Goal: Task Accomplishment & Management: Manage account settings

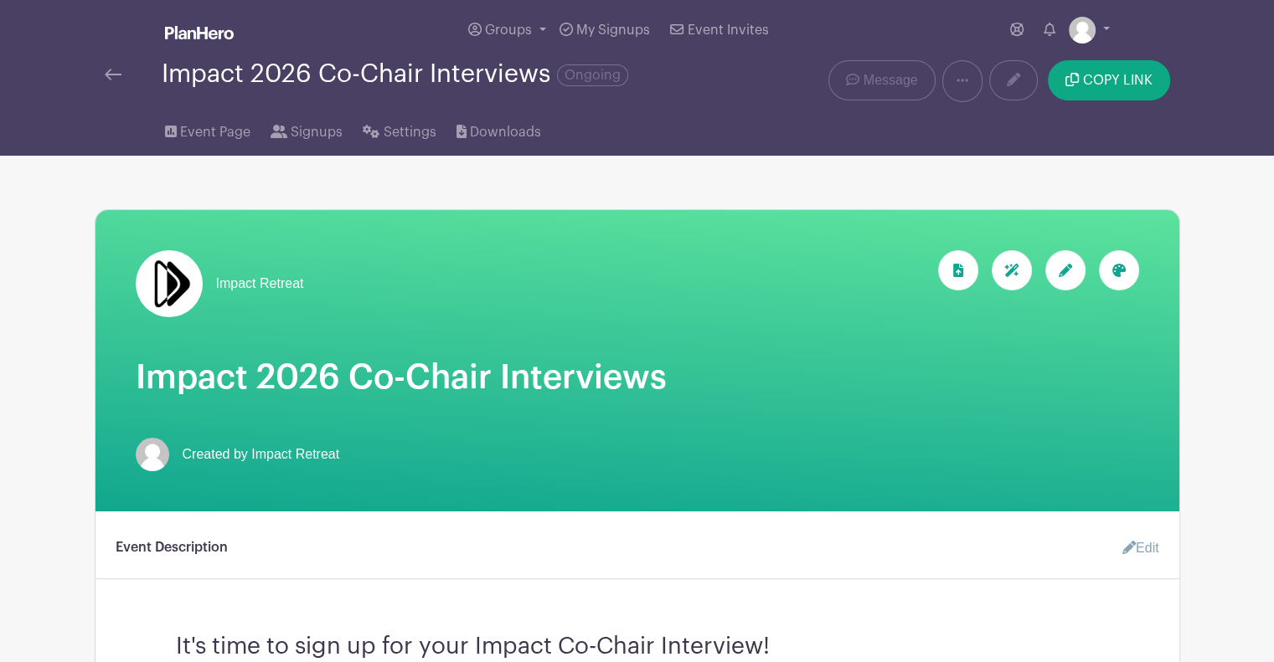
click at [108, 73] on img at bounding box center [113, 75] width 17 height 12
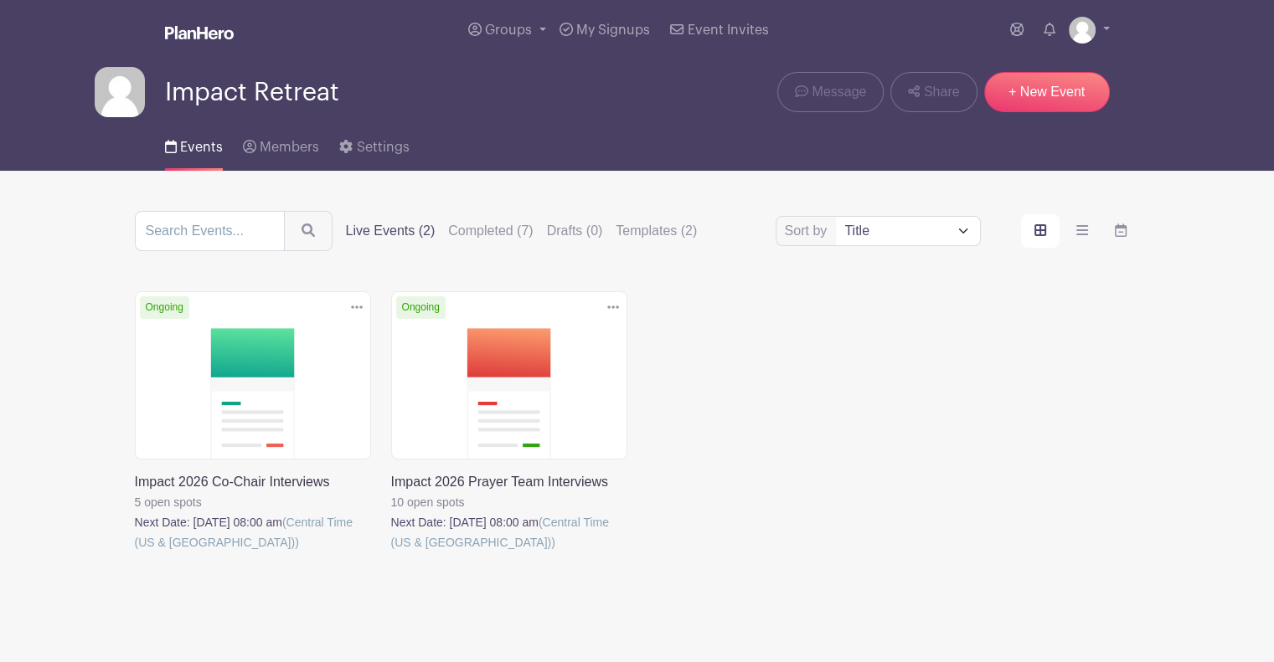
click at [135, 553] on link at bounding box center [135, 553] width 0 height 0
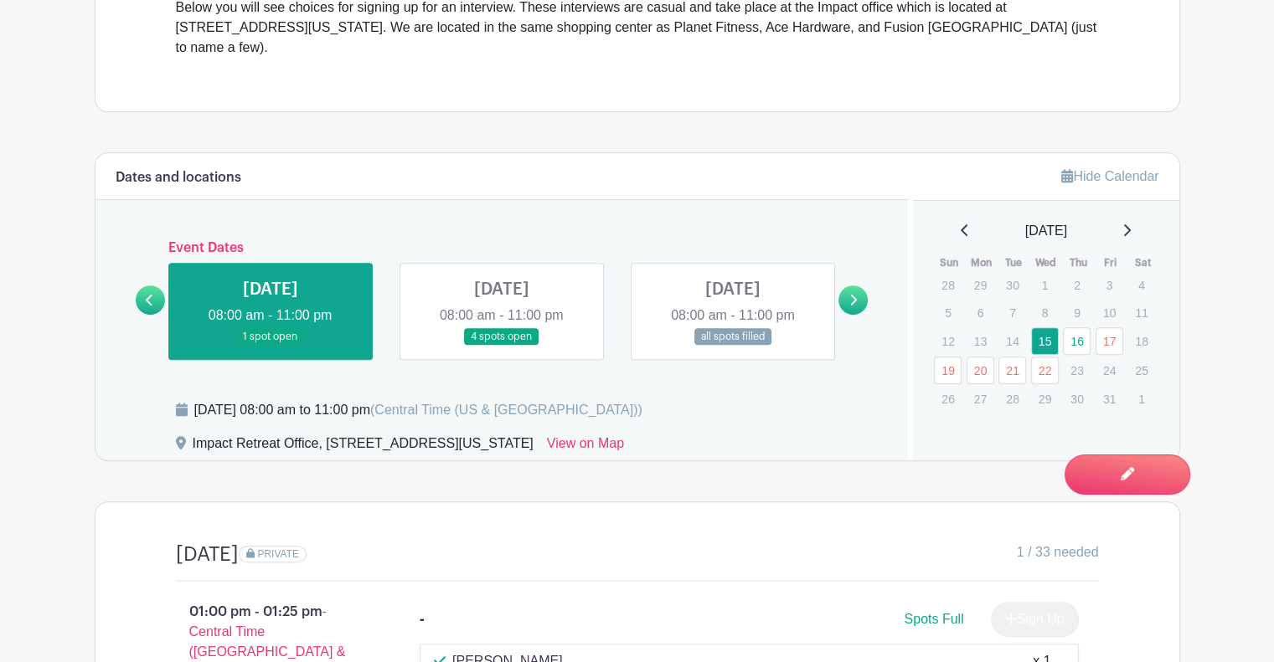
scroll to position [586, 0]
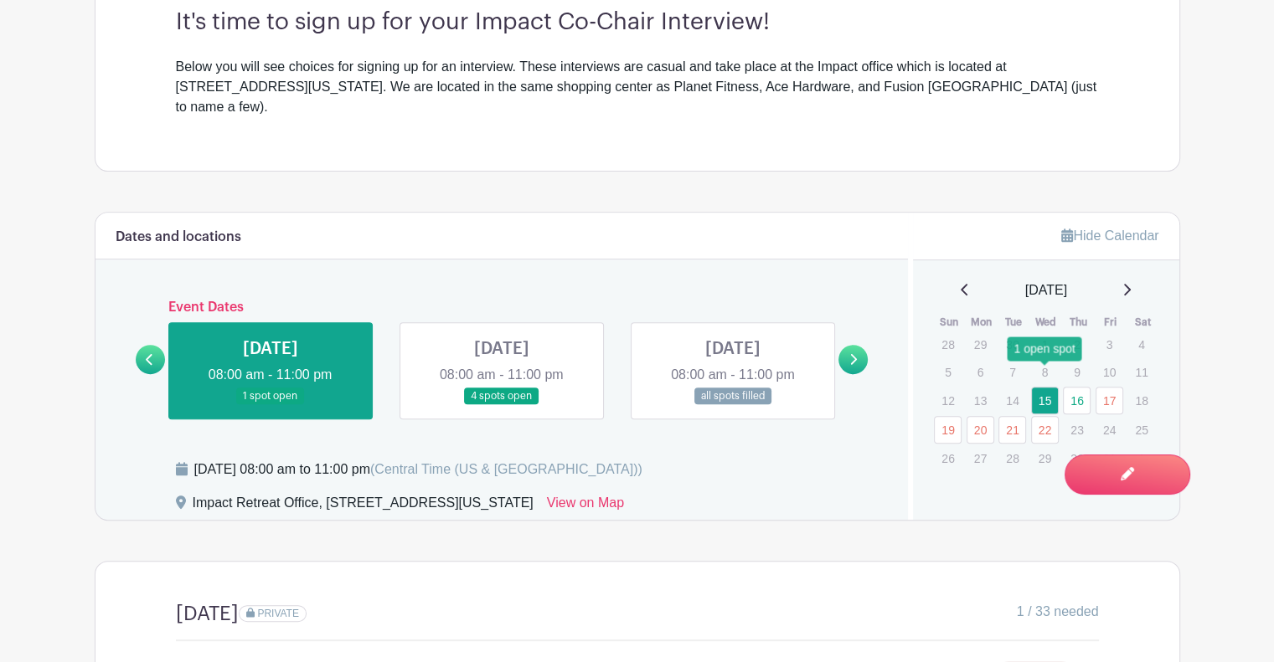
click at [1050, 387] on link "15" at bounding box center [1045, 401] width 28 height 28
click at [1076, 387] on link "16" at bounding box center [1077, 401] width 28 height 28
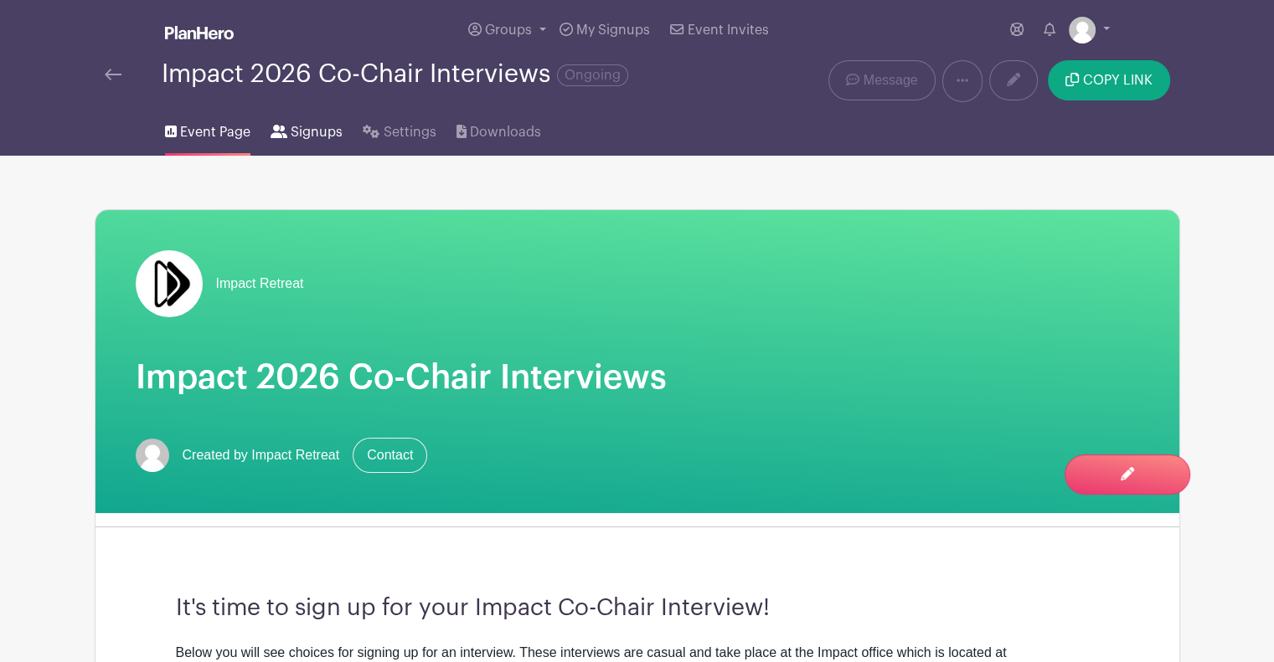
click at [305, 138] on span "Signups" at bounding box center [317, 132] width 52 height 20
click at [317, 130] on span "Signups" at bounding box center [317, 132] width 52 height 20
click at [312, 139] on span "Signups" at bounding box center [317, 132] width 52 height 20
click at [114, 69] on link at bounding box center [113, 74] width 17 height 20
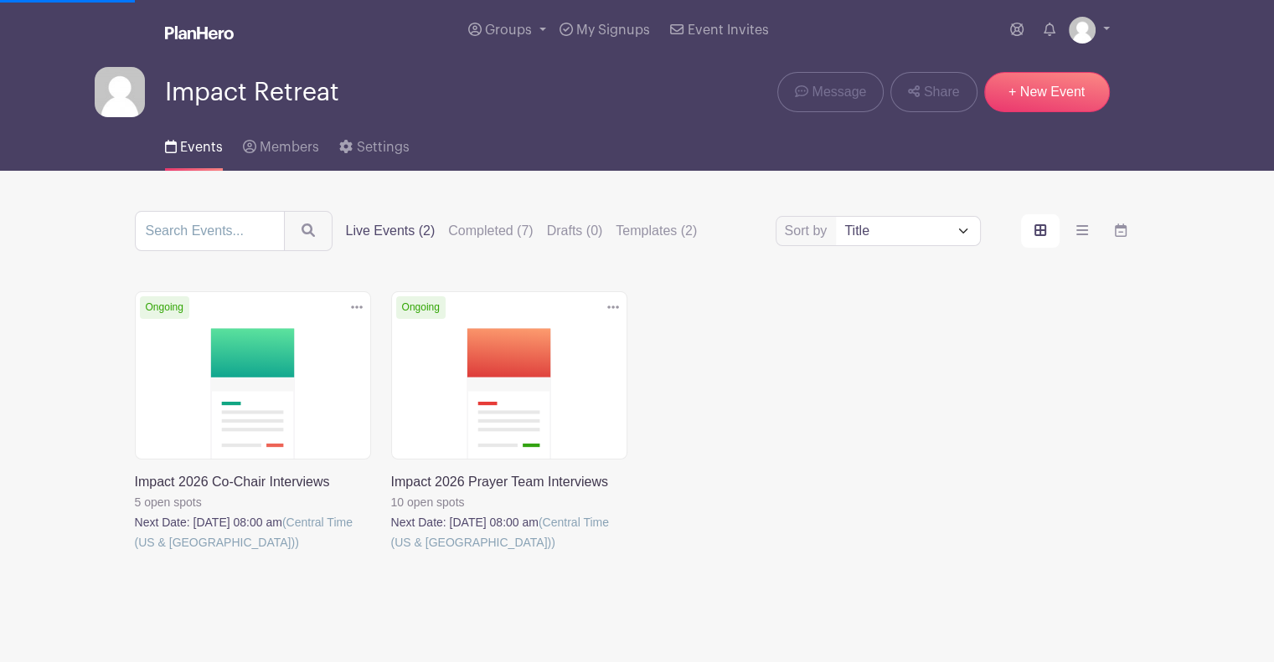
click at [135, 553] on link at bounding box center [135, 553] width 0 height 0
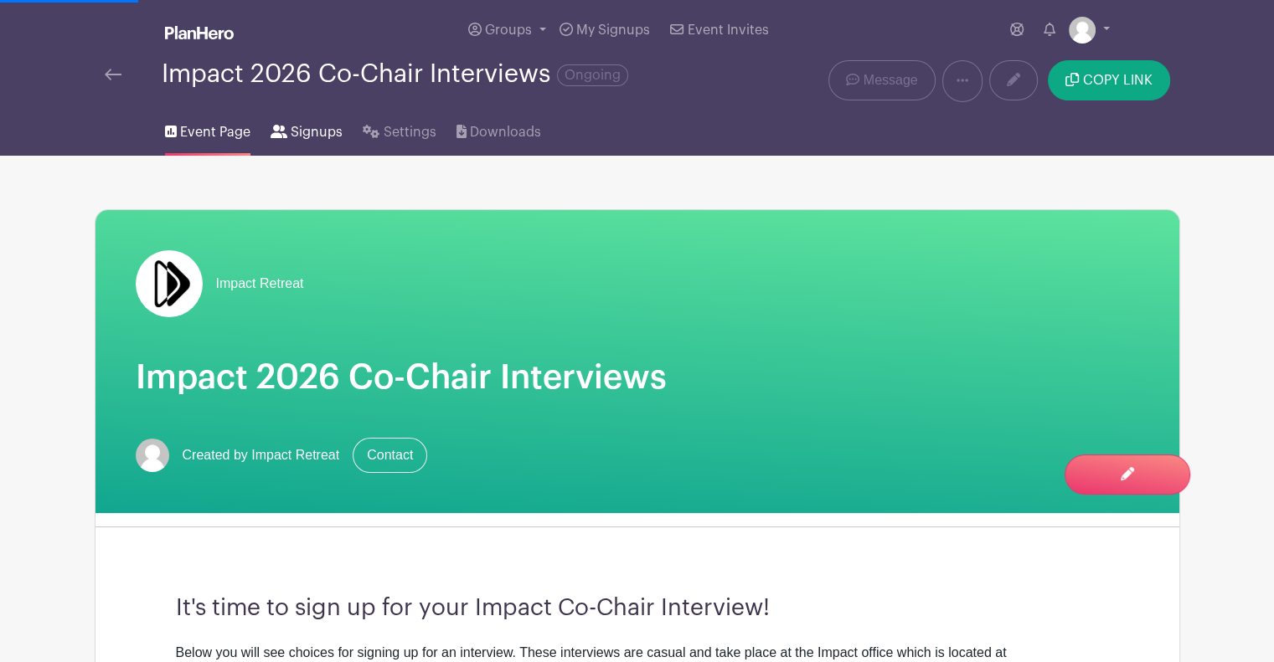
click at [317, 138] on span "Signups" at bounding box center [317, 132] width 52 height 20
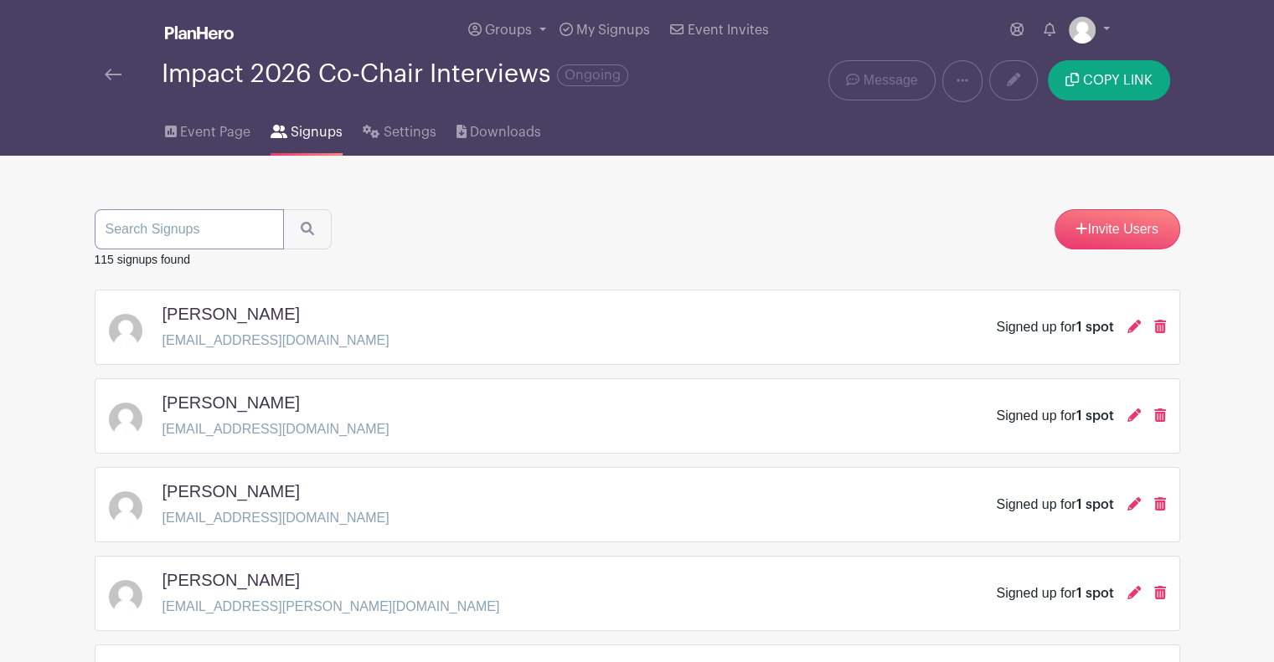
click at [161, 224] on input "search" at bounding box center [189, 229] width 189 height 40
click at [283, 209] on button "submit" at bounding box center [307, 229] width 49 height 40
click at [148, 228] on input "grant" at bounding box center [189, 229] width 189 height 40
click at [111, 229] on input "grant" at bounding box center [189, 229] width 189 height 40
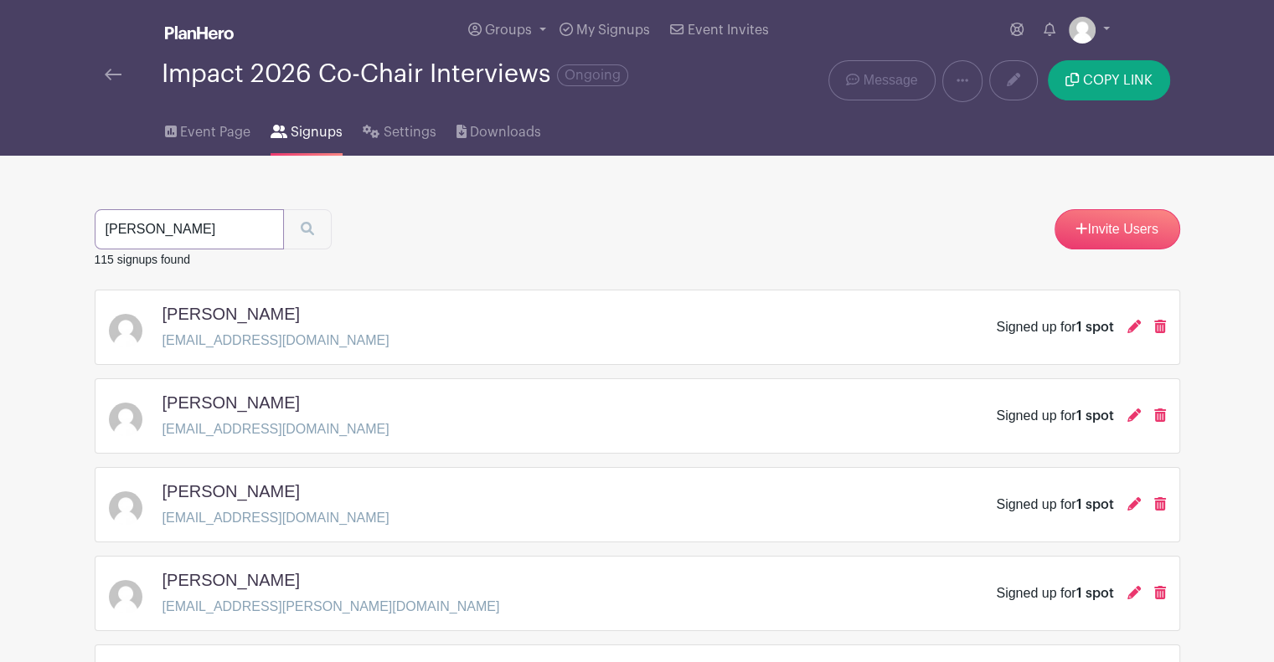
click at [124, 229] on input "[PERSON_NAME]" at bounding box center [189, 229] width 189 height 40
type input "m"
type input "[PERSON_NAME]"
click at [157, 229] on input "[PERSON_NAME]" at bounding box center [189, 229] width 189 height 40
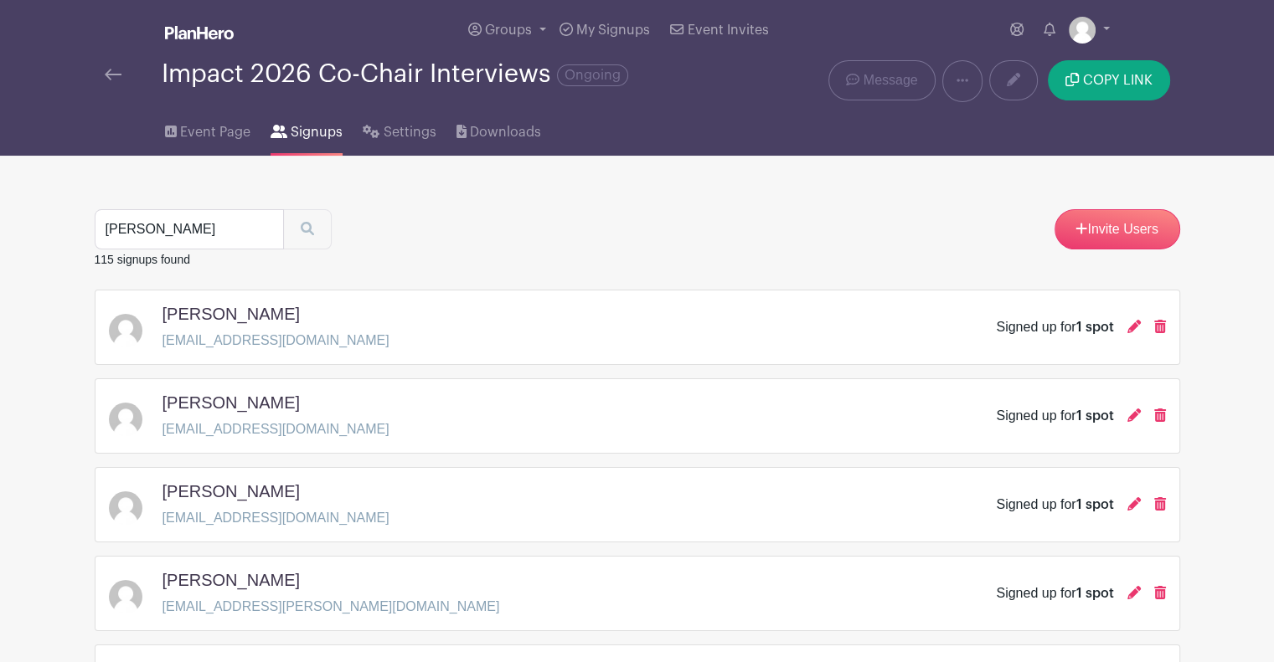
click at [300, 229] on div "[PERSON_NAME]" at bounding box center [213, 229] width 237 height 40
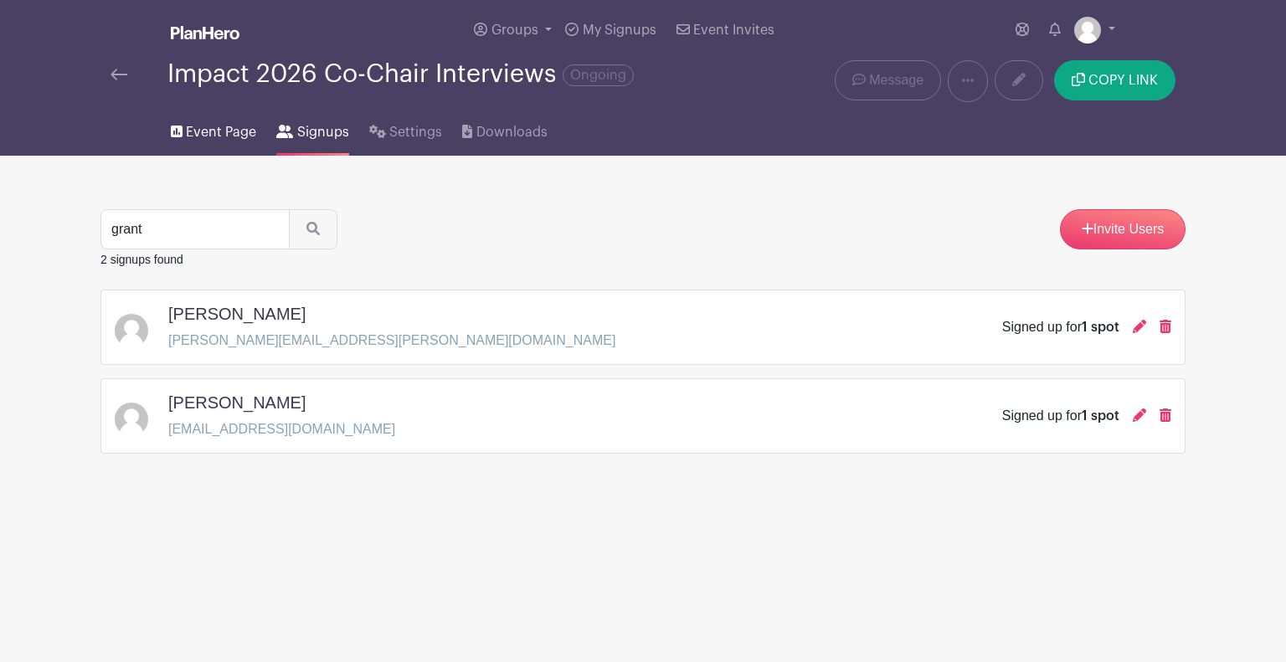
click at [235, 135] on span "Event Page" at bounding box center [221, 132] width 70 height 20
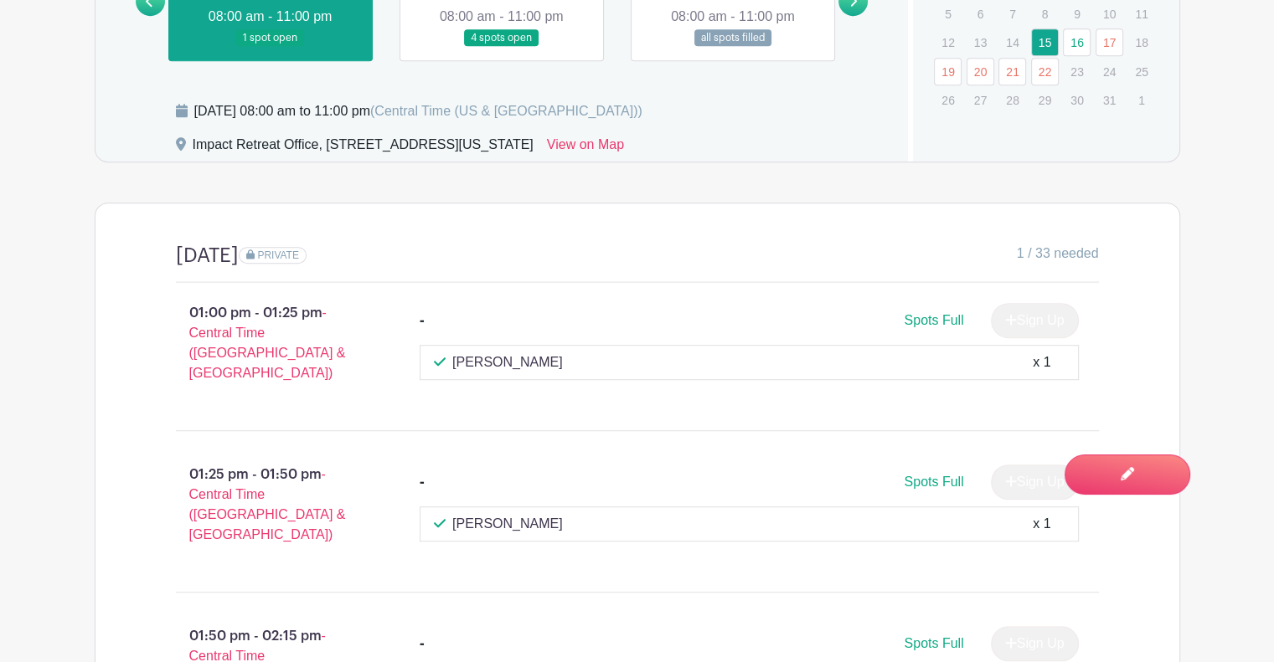
scroll to position [754, 0]
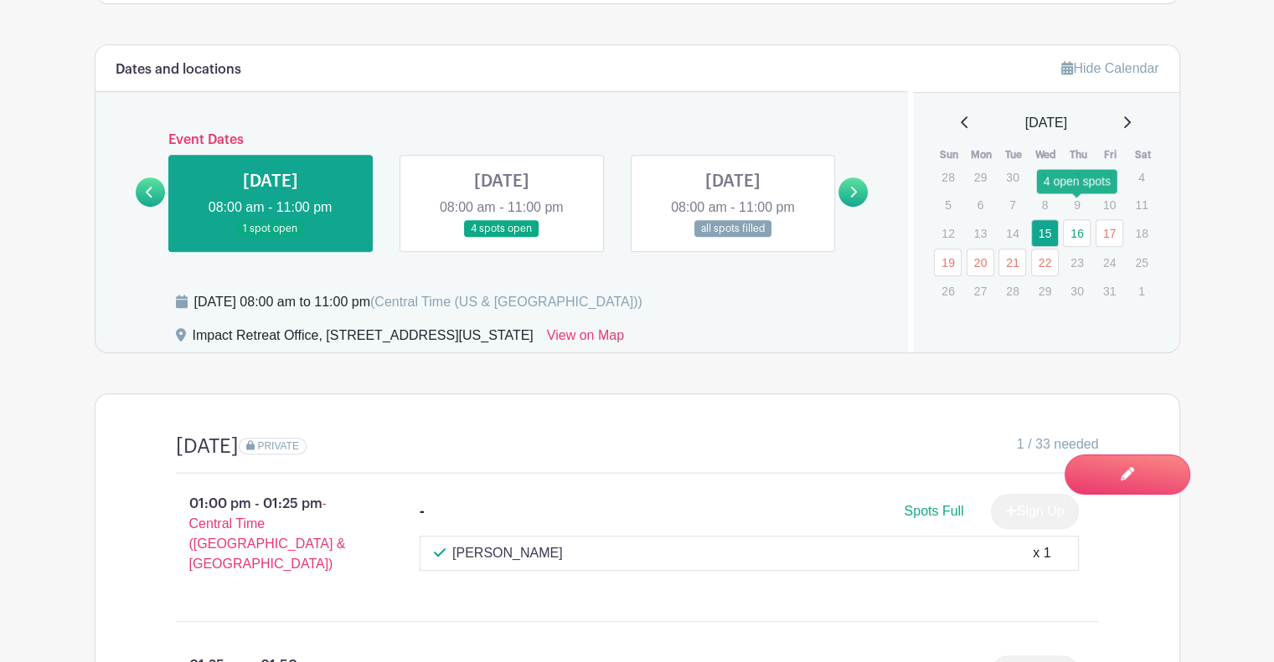
click at [1085, 219] on link "16" at bounding box center [1077, 233] width 28 height 28
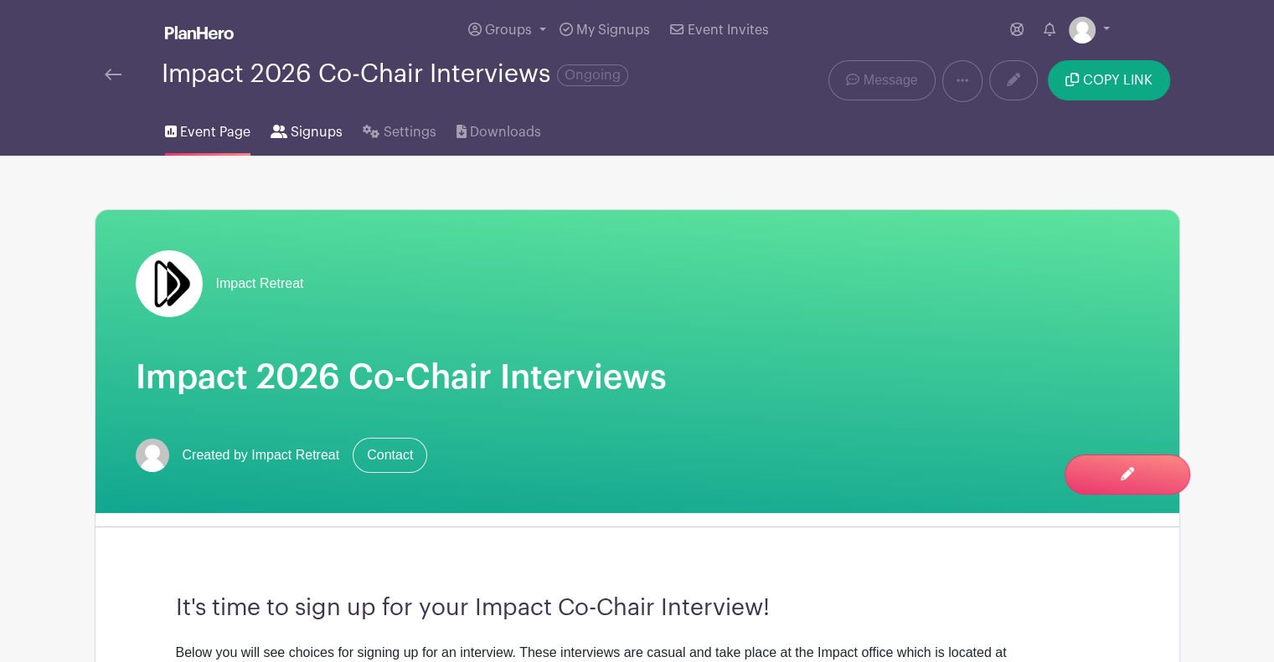
click at [305, 131] on span "Signups" at bounding box center [317, 132] width 52 height 20
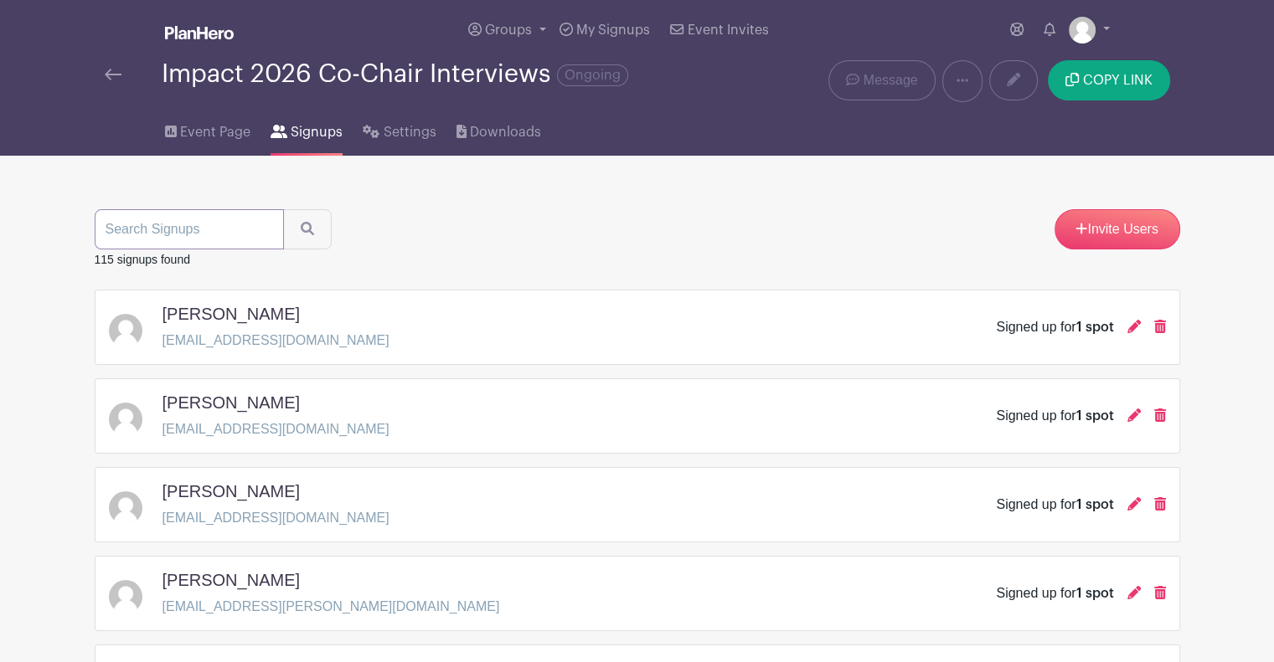
click at [185, 232] on input "search" at bounding box center [189, 229] width 189 height 40
type input "[PERSON_NAME]"
click at [283, 209] on button "submit" at bounding box center [307, 229] width 49 height 40
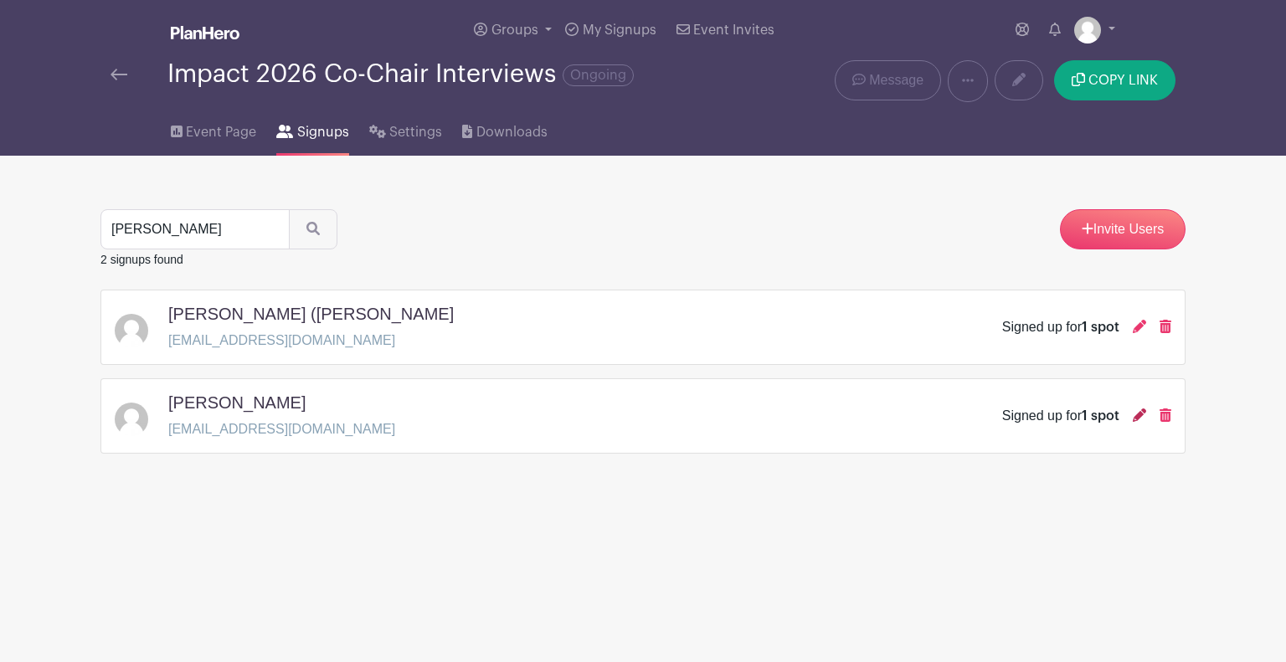
click at [1139, 416] on icon at bounding box center [1139, 415] width 13 height 13
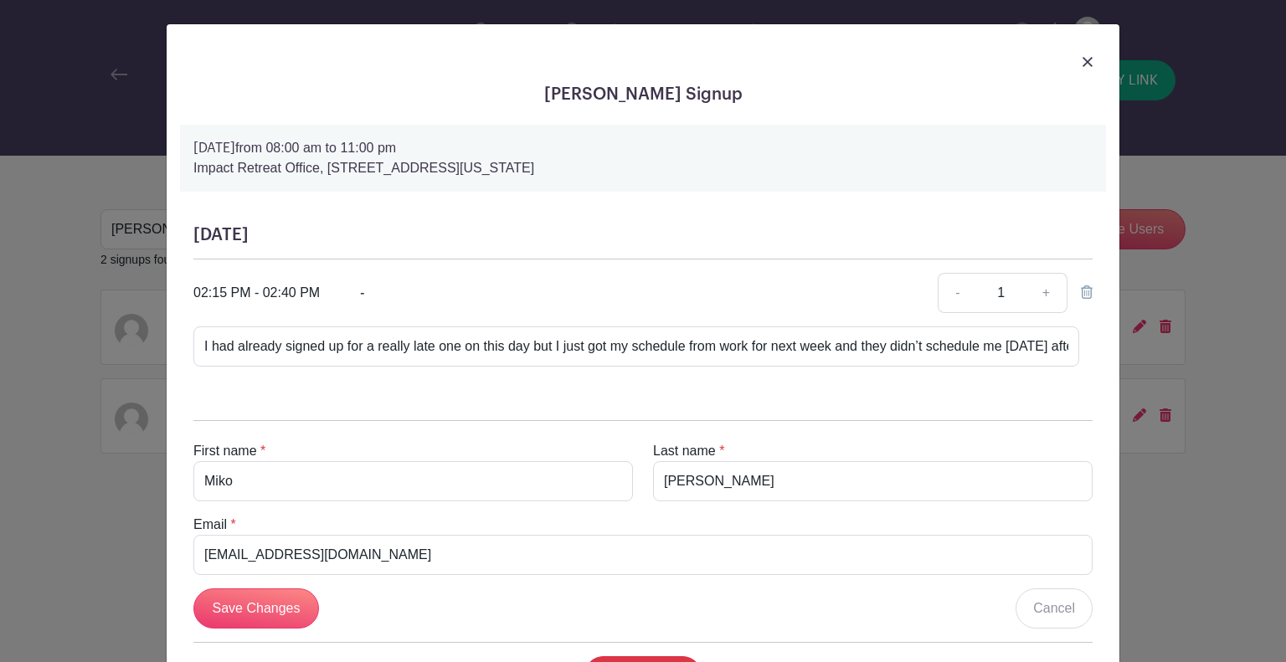
click at [1083, 59] on img at bounding box center [1088, 62] width 10 height 10
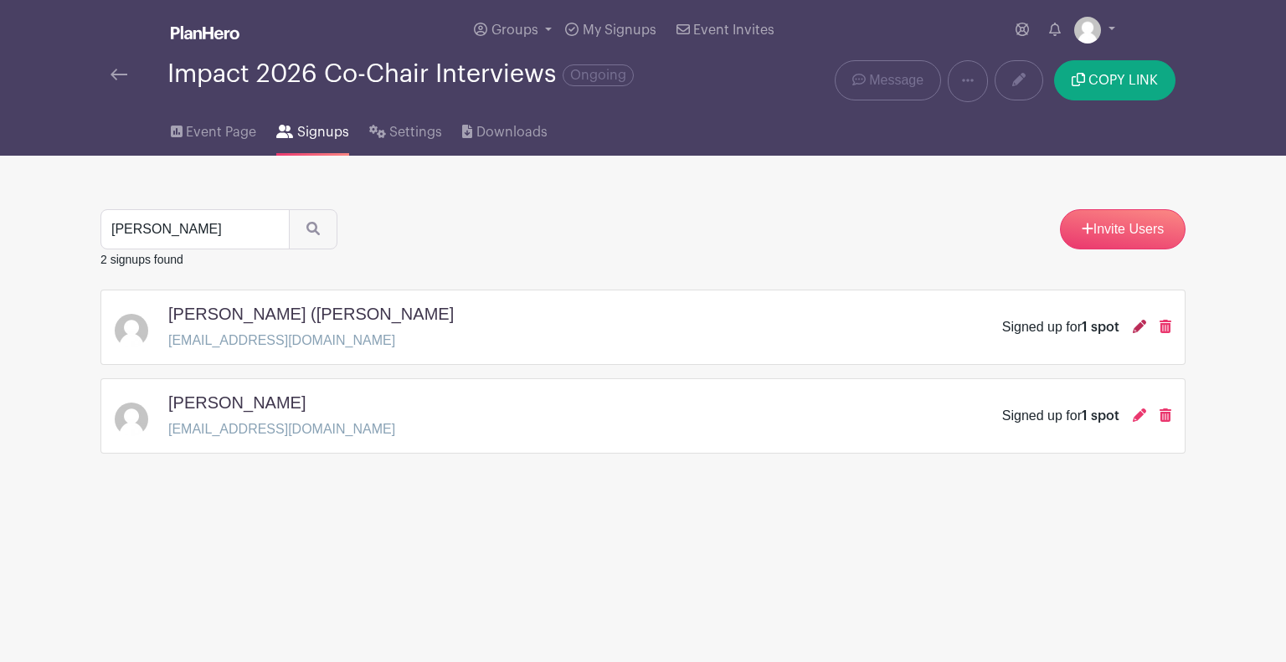
click at [1146, 324] on icon at bounding box center [1139, 326] width 13 height 13
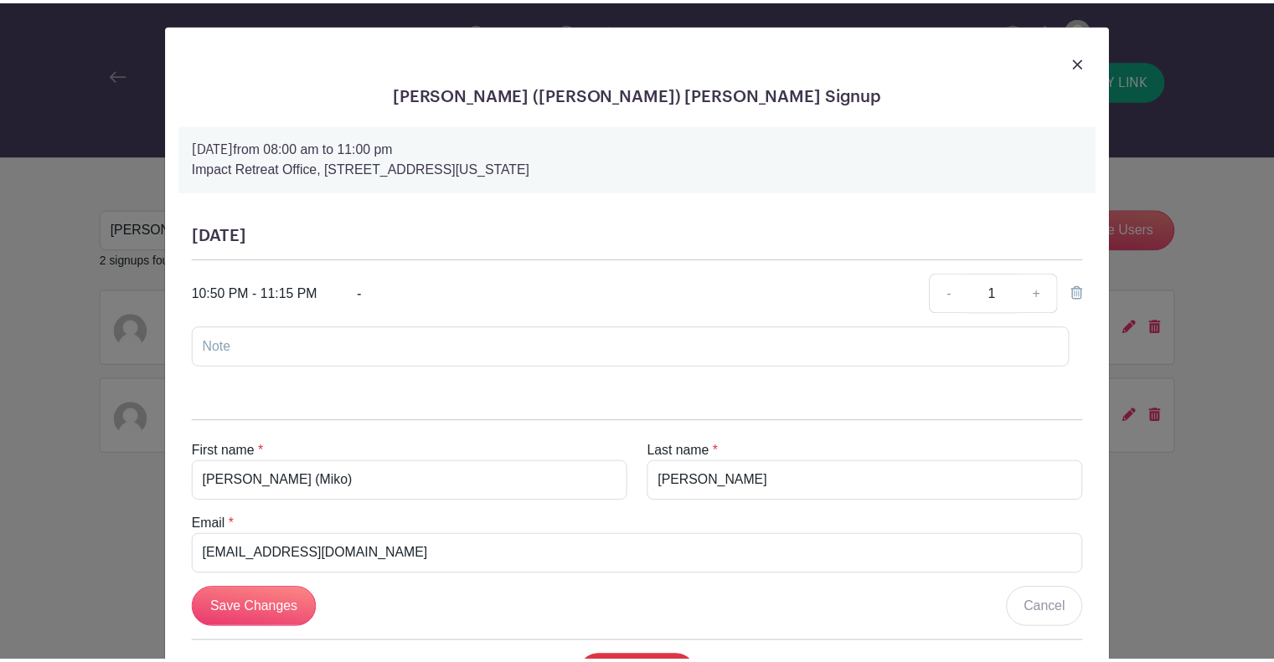
scroll to position [84, 0]
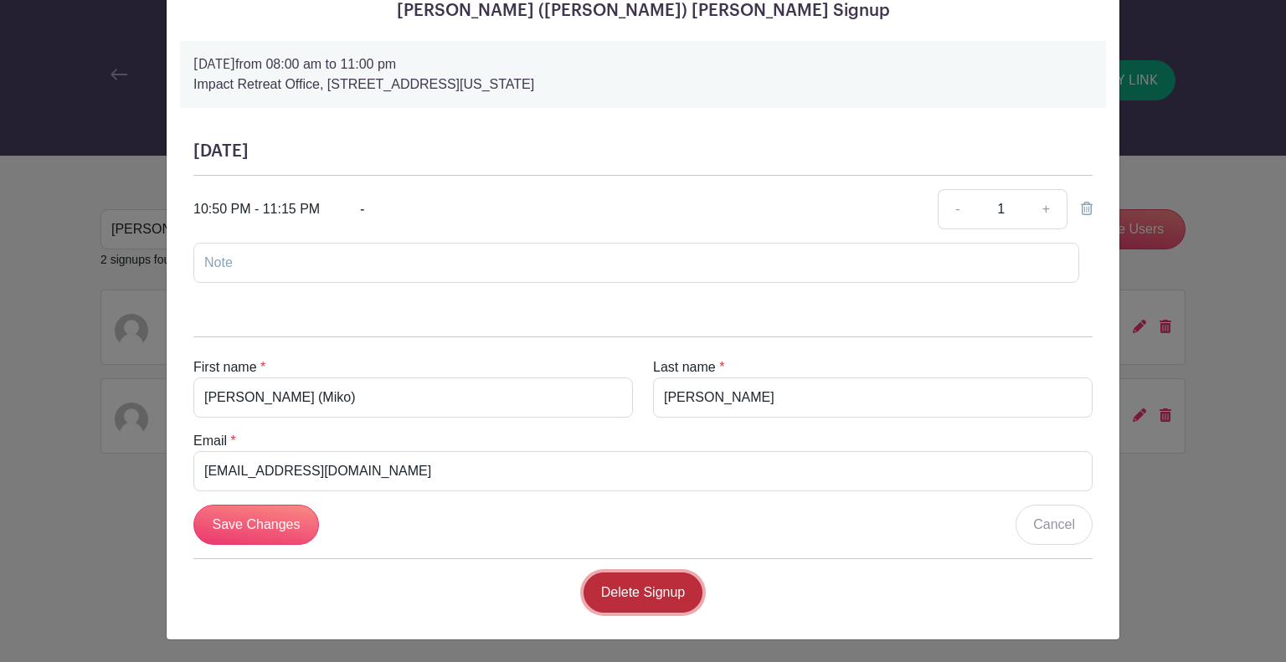
click at [630, 576] on link "Delete Signup" at bounding box center [644, 593] width 120 height 40
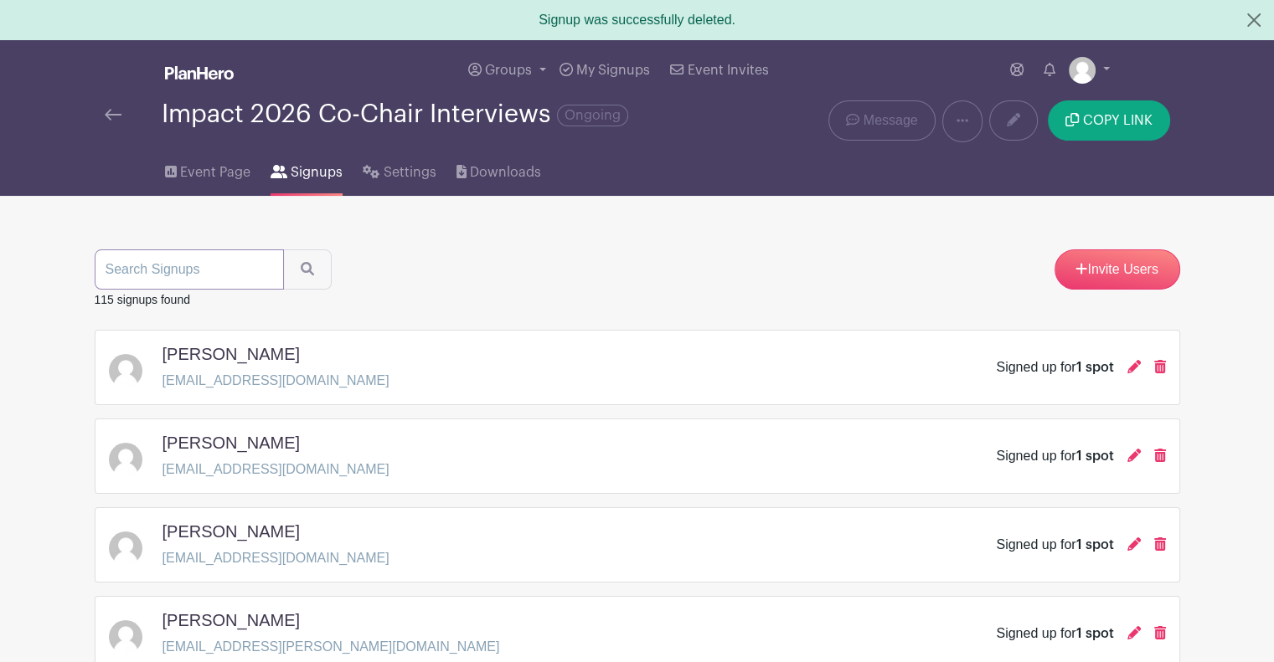
click at [178, 265] on input "search" at bounding box center [189, 270] width 189 height 40
type input "[PERSON_NAME]"
click at [283, 250] on button "submit" at bounding box center [307, 270] width 49 height 40
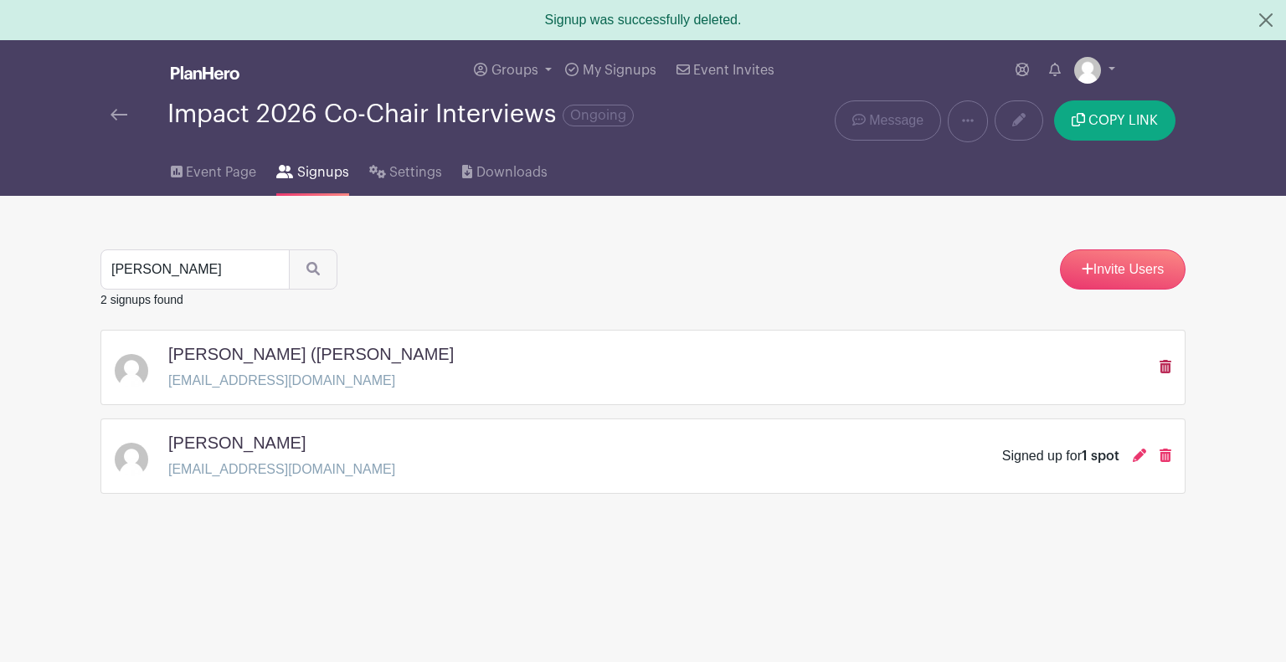
click at [1164, 365] on icon at bounding box center [1166, 366] width 12 height 13
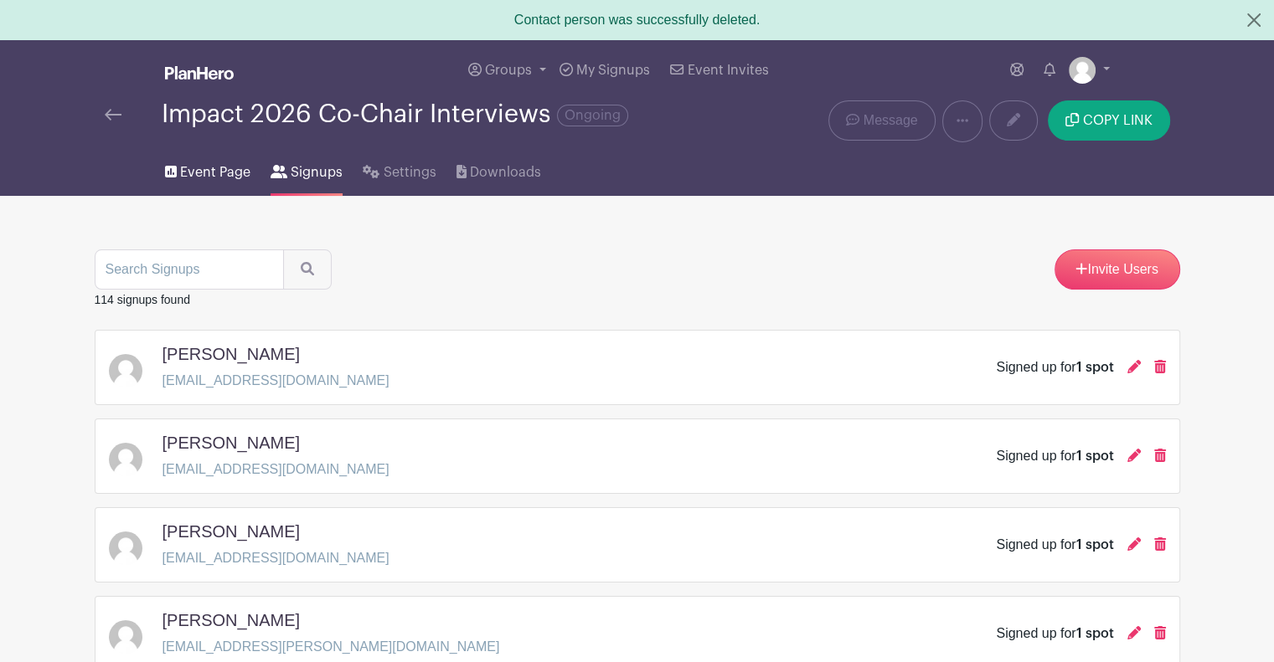
click at [221, 164] on span "Event Page" at bounding box center [215, 172] width 70 height 20
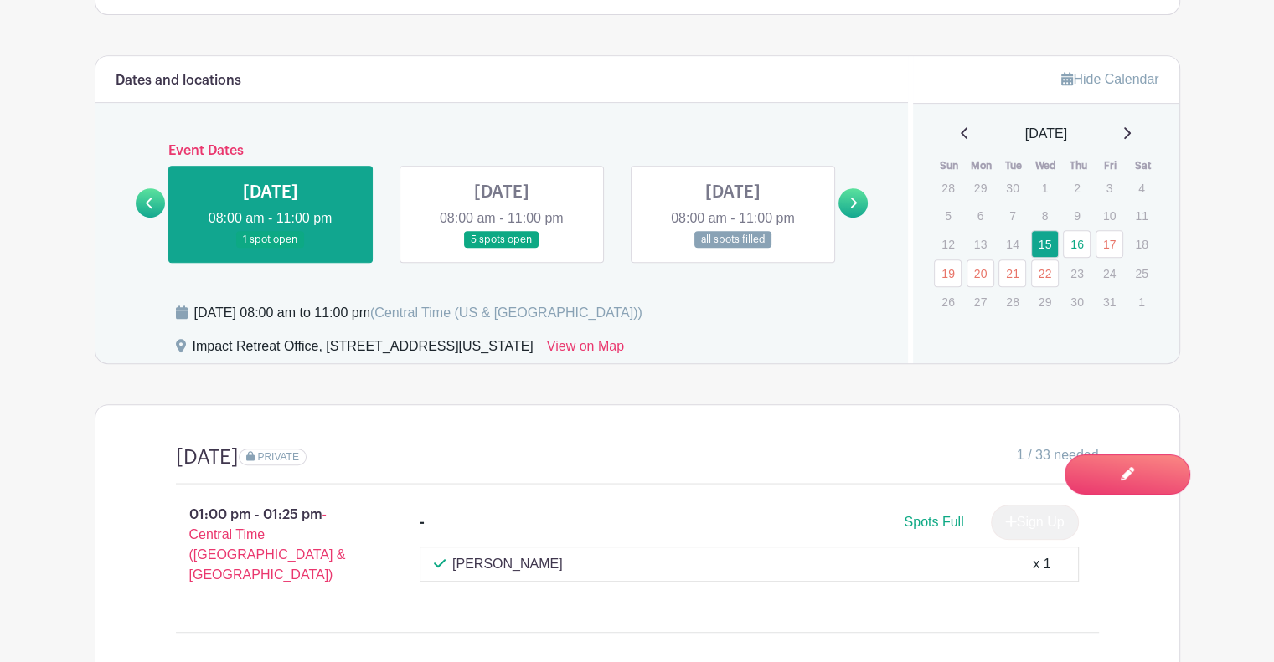
scroll to position [838, 0]
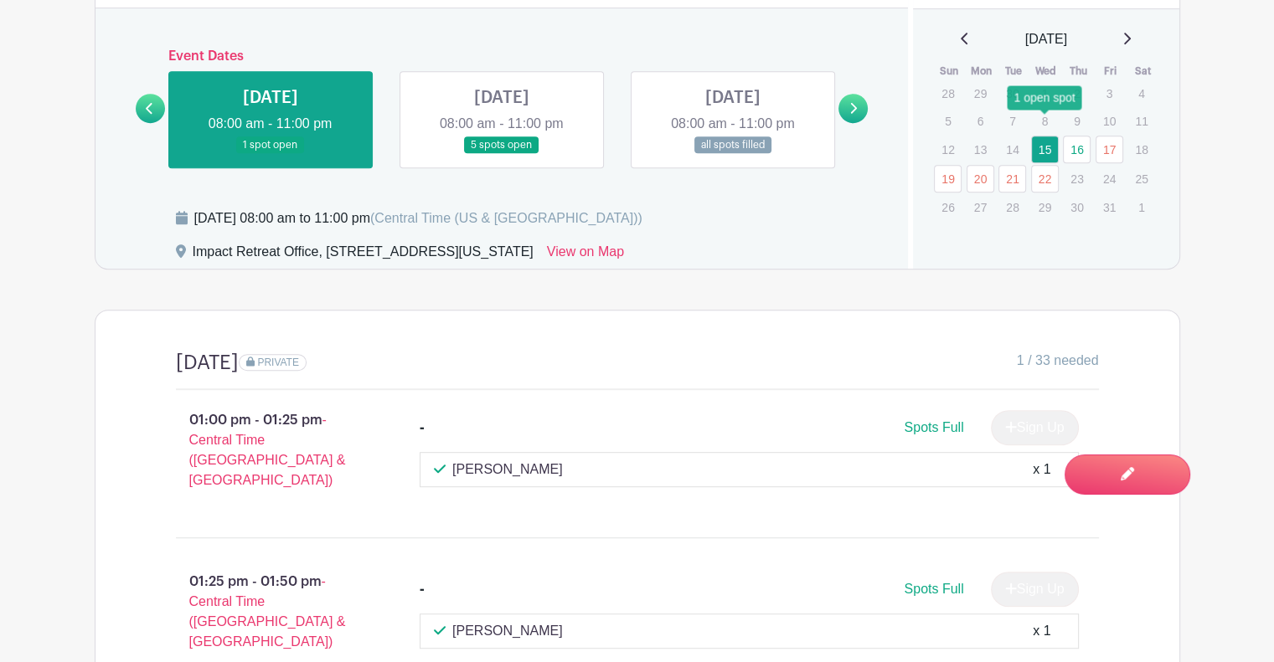
click at [1044, 136] on link "15" at bounding box center [1045, 150] width 28 height 28
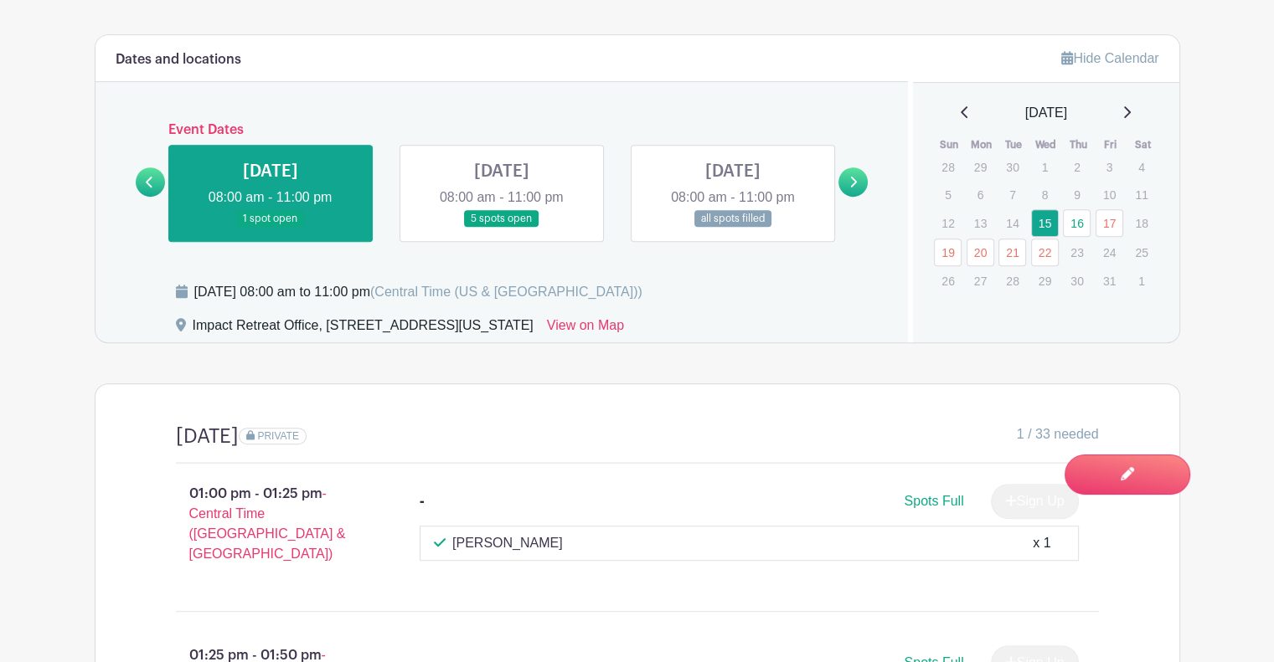
scroll to position [838, 0]
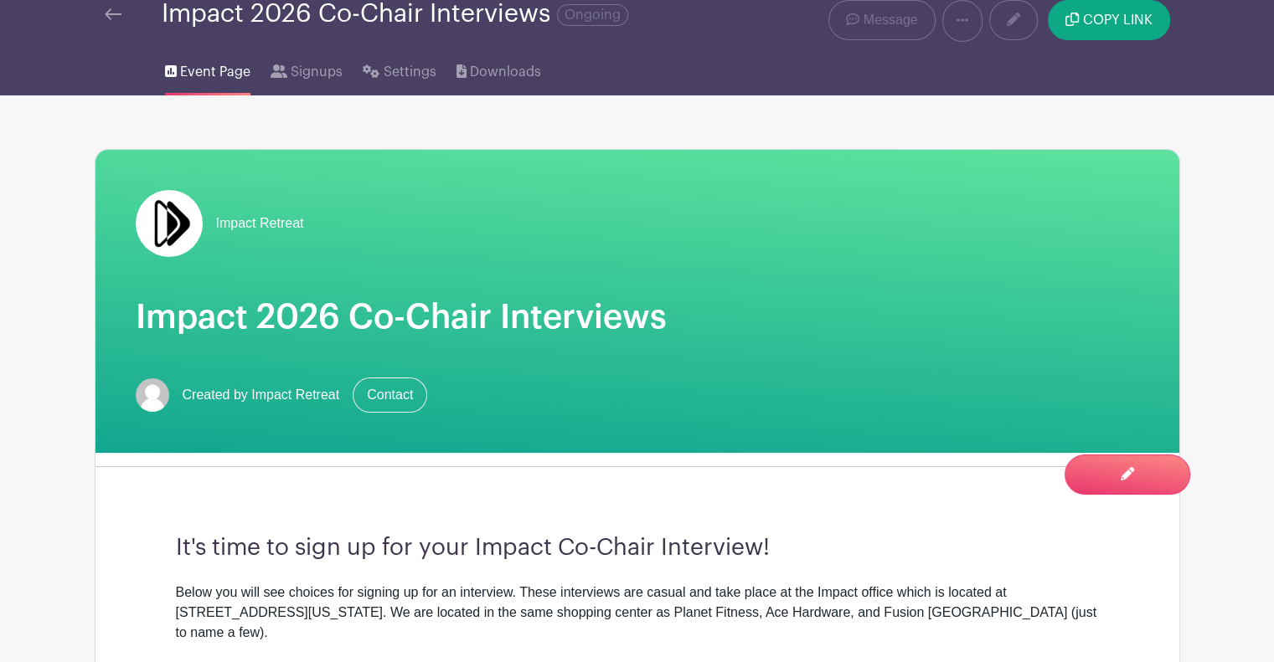
scroll to position [0, 0]
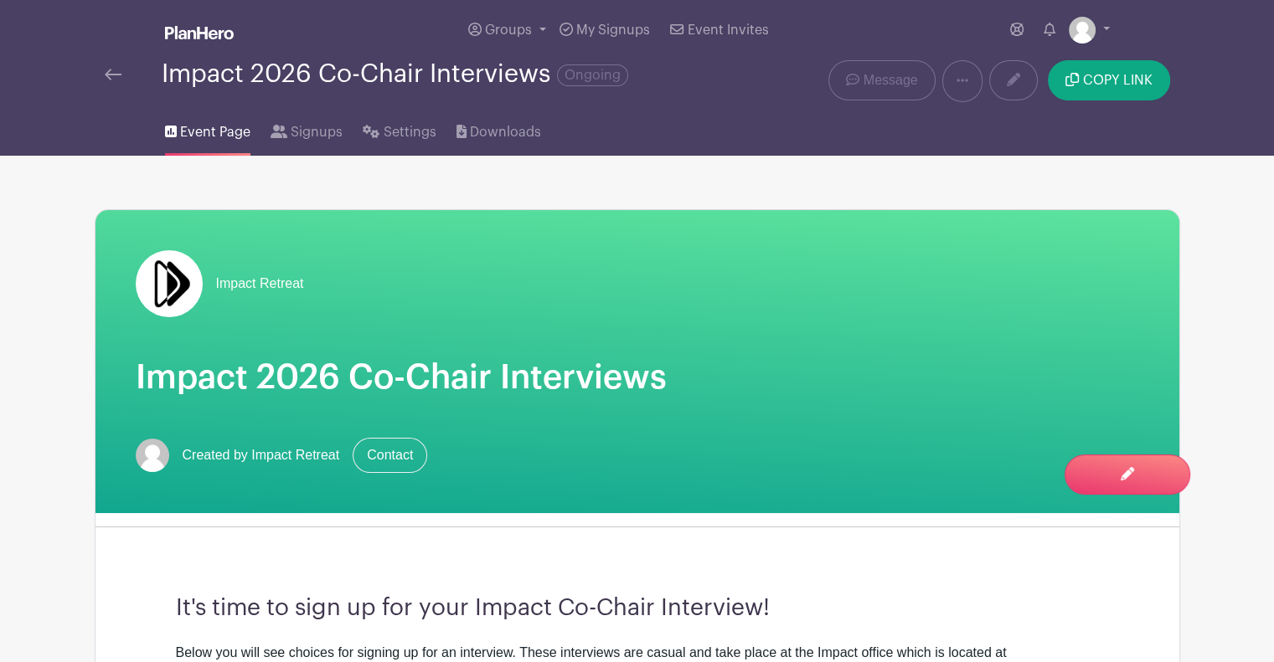
click at [117, 78] on img at bounding box center [113, 75] width 17 height 12
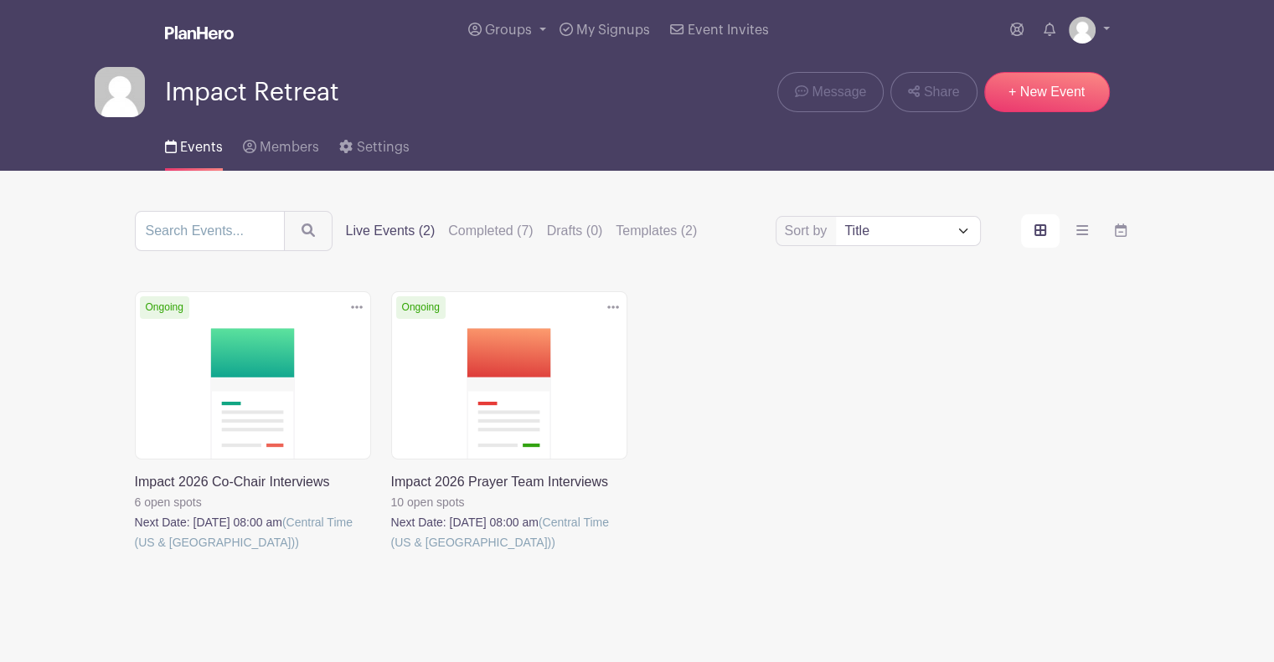
click at [391, 553] on link at bounding box center [391, 553] width 0 height 0
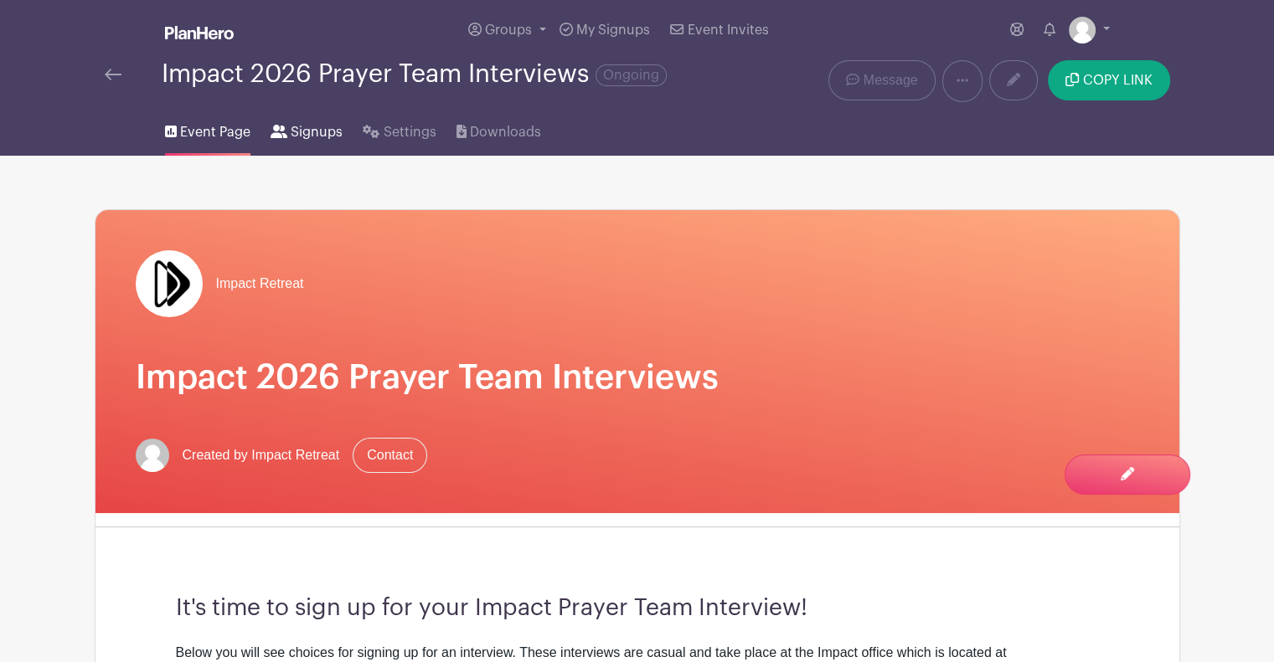
click at [323, 147] on link "Signups" at bounding box center [307, 129] width 72 height 54
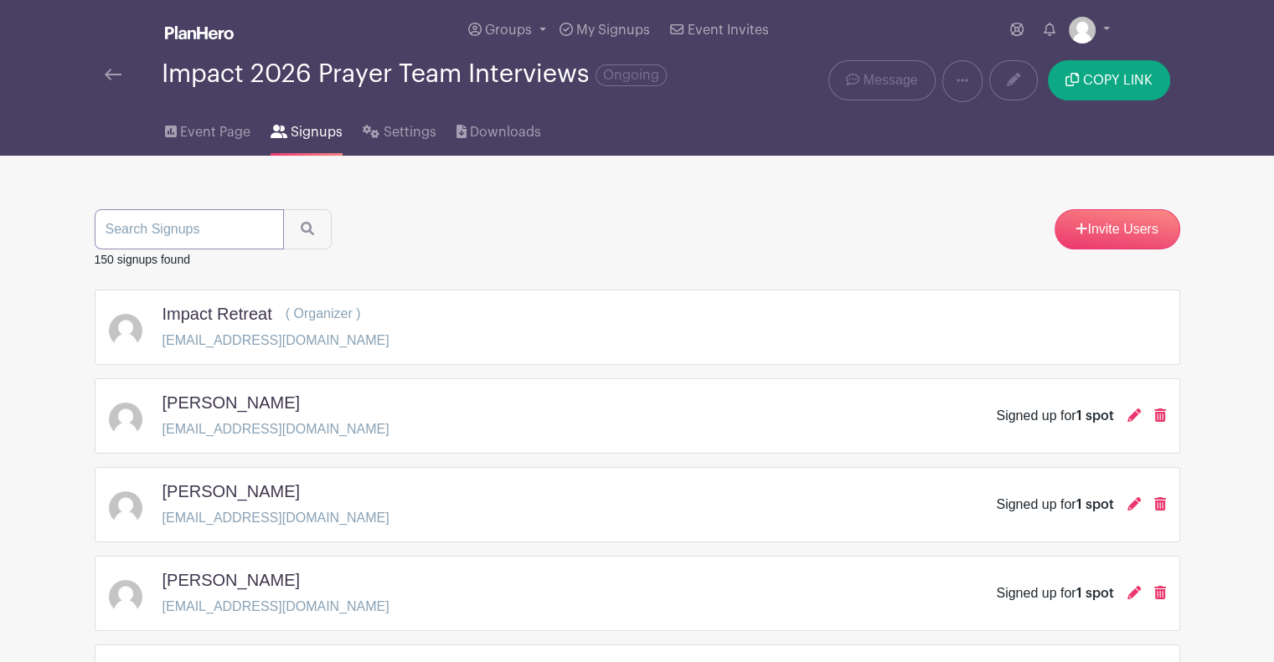
click at [185, 228] on input "search" at bounding box center [189, 229] width 189 height 40
type input "crow"
click at [283, 209] on button "submit" at bounding box center [307, 229] width 49 height 40
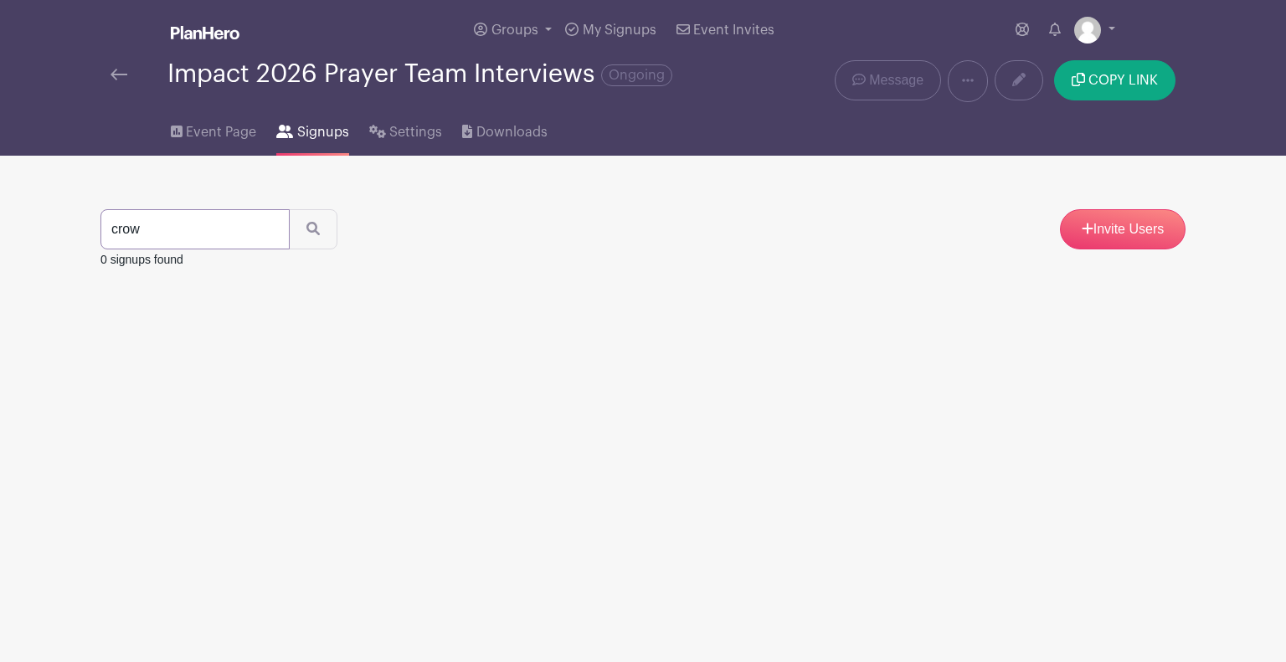
click at [185, 228] on input "crow" at bounding box center [195, 229] width 189 height 40
click at [214, 134] on span "Event Page" at bounding box center [221, 132] width 70 height 20
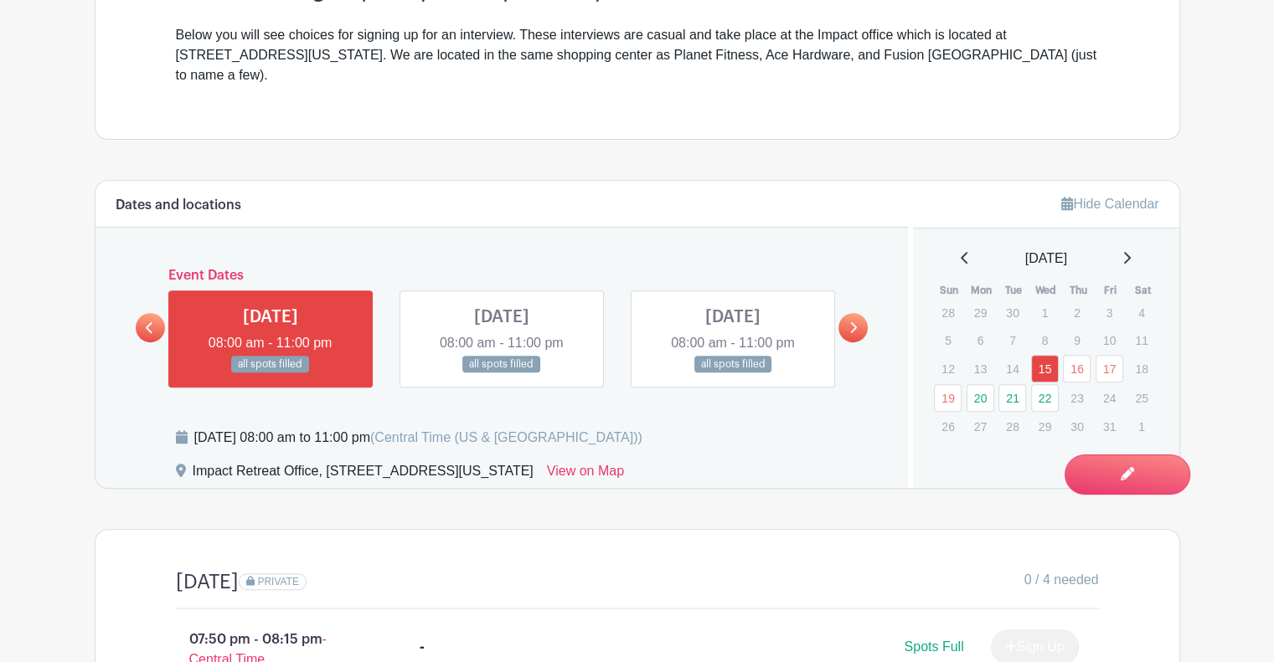
scroll to position [670, 0]
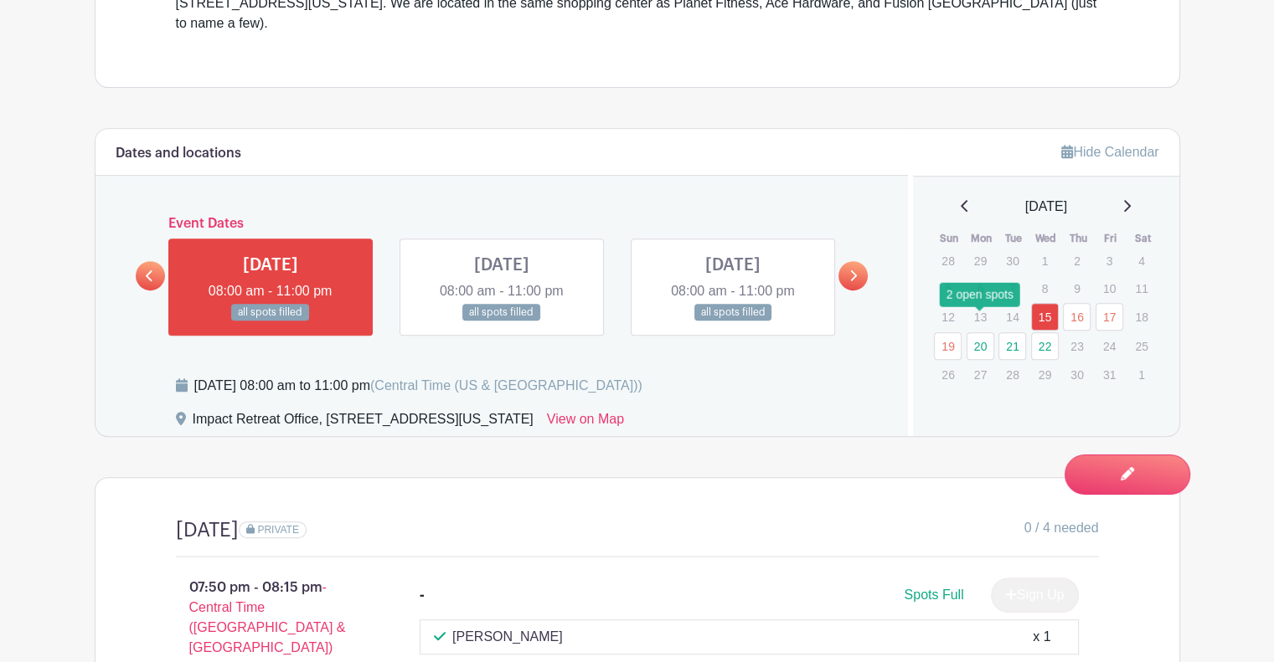
click at [978, 332] on link "20" at bounding box center [981, 346] width 28 height 28
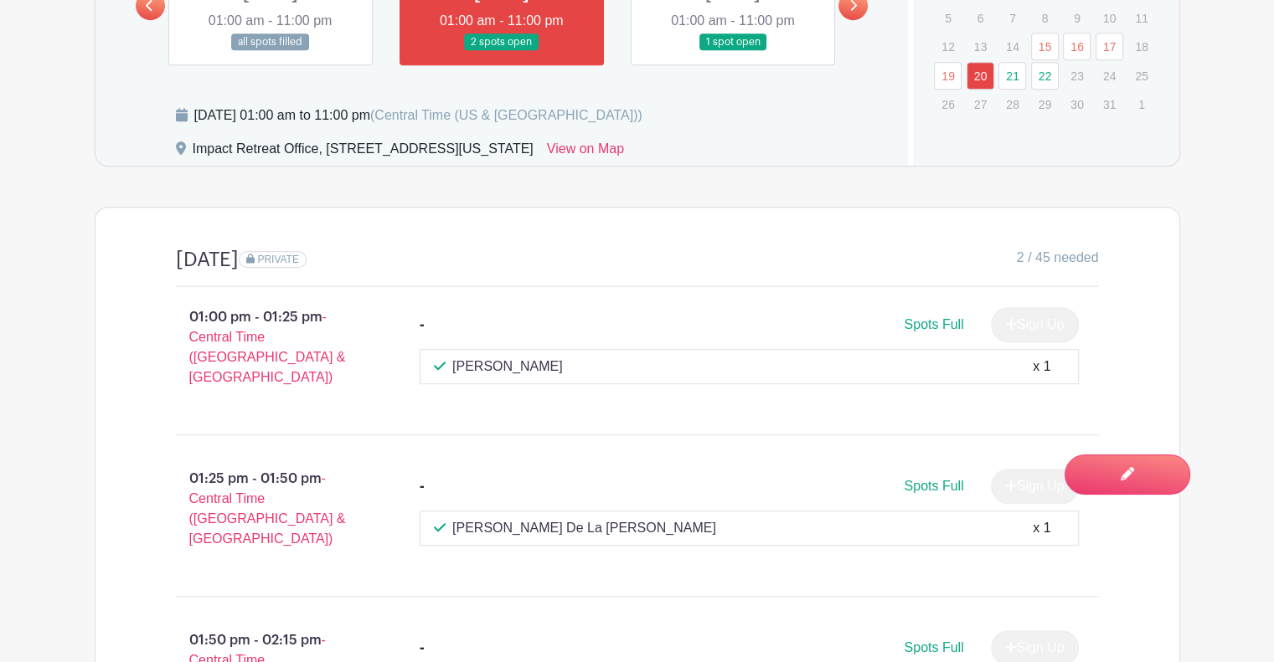
scroll to position [776, 0]
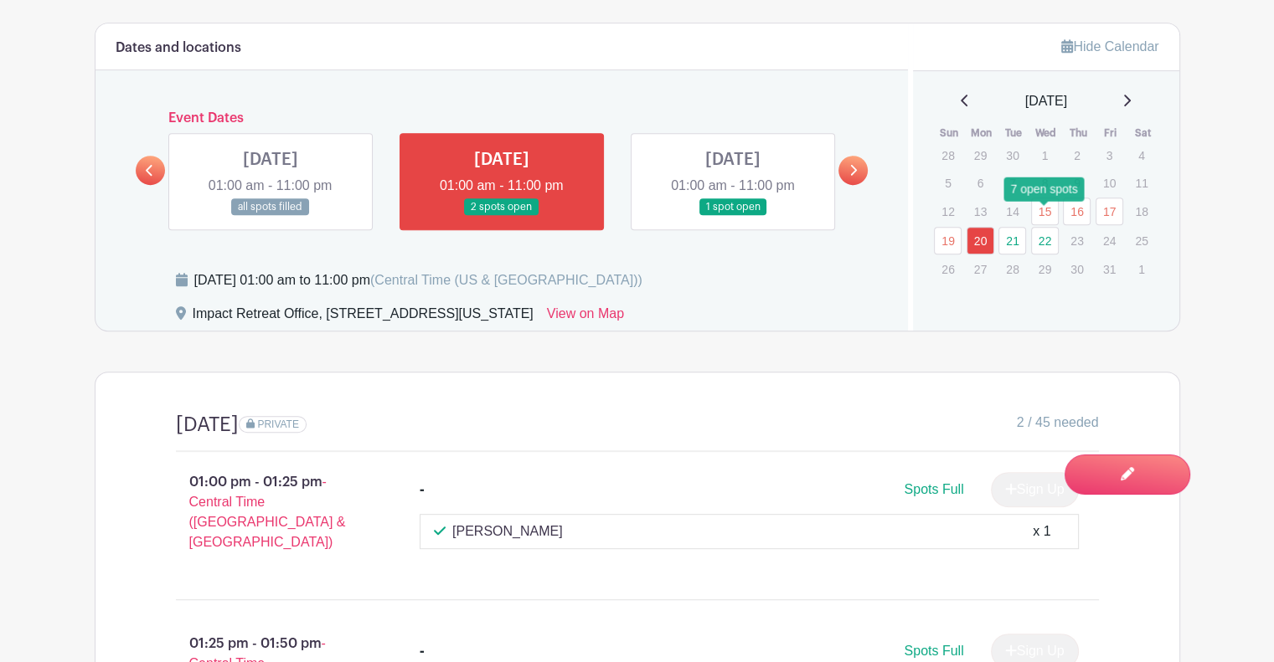
click at [1042, 227] on link "22" at bounding box center [1045, 241] width 28 height 28
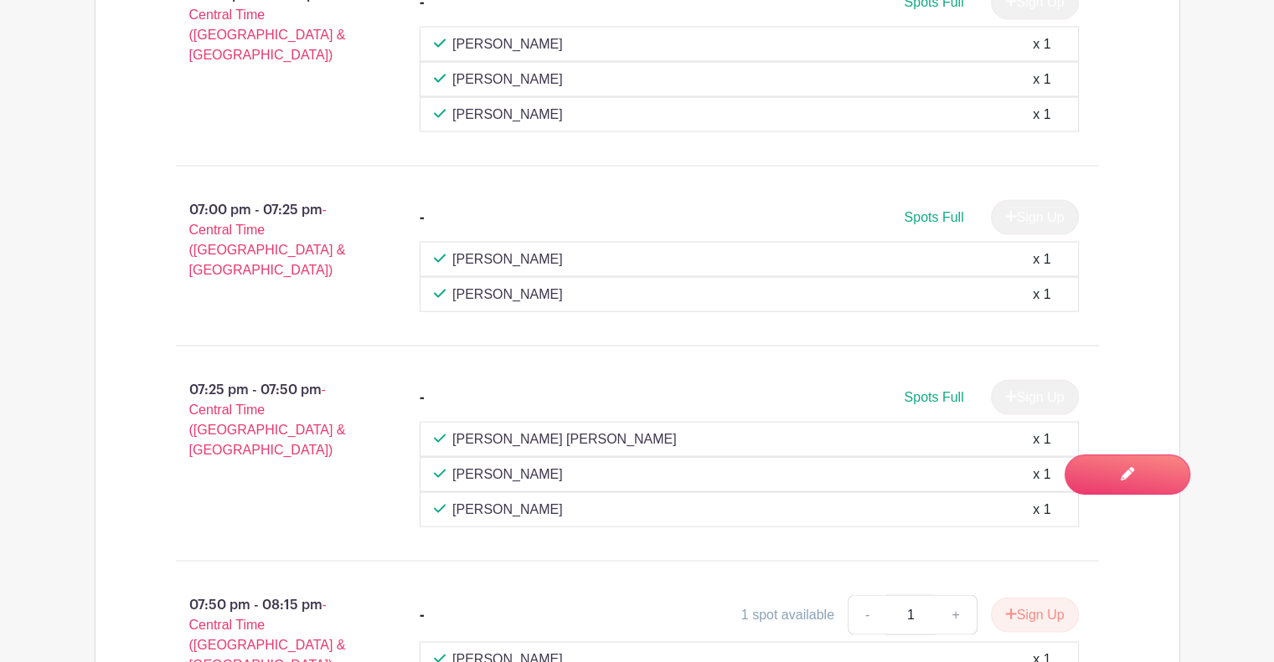
scroll to position [3372, 0]
